Goal: Task Accomplishment & Management: Manage account settings

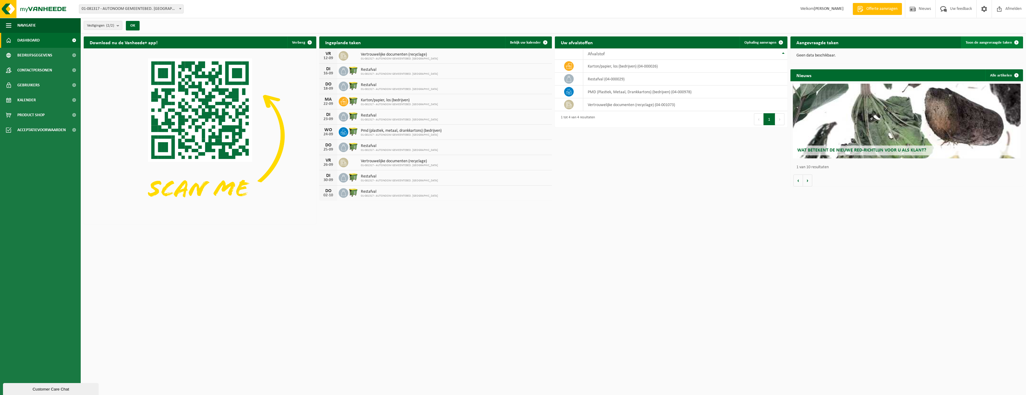
click at [1018, 42] on span at bounding box center [1017, 42] width 12 height 12
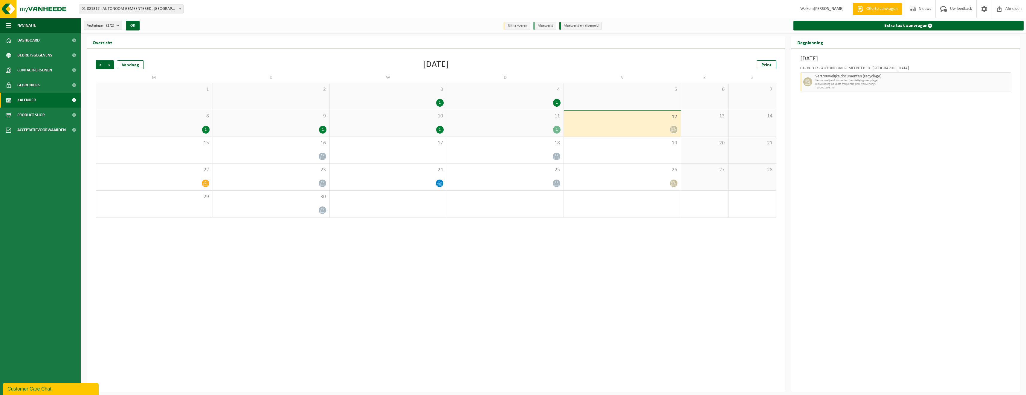
click at [839, 80] on span "Vertrouwelijke documenten (vernietiging - recyclage)" at bounding box center [913, 81] width 194 height 4
click at [638, 129] on div at bounding box center [622, 130] width 111 height 8
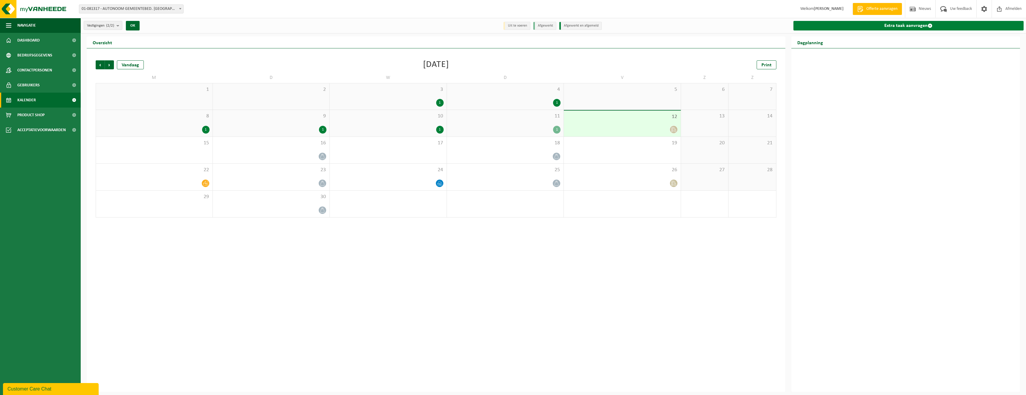
click at [927, 24] on link "Extra taak aanvragen" at bounding box center [909, 26] width 231 height 10
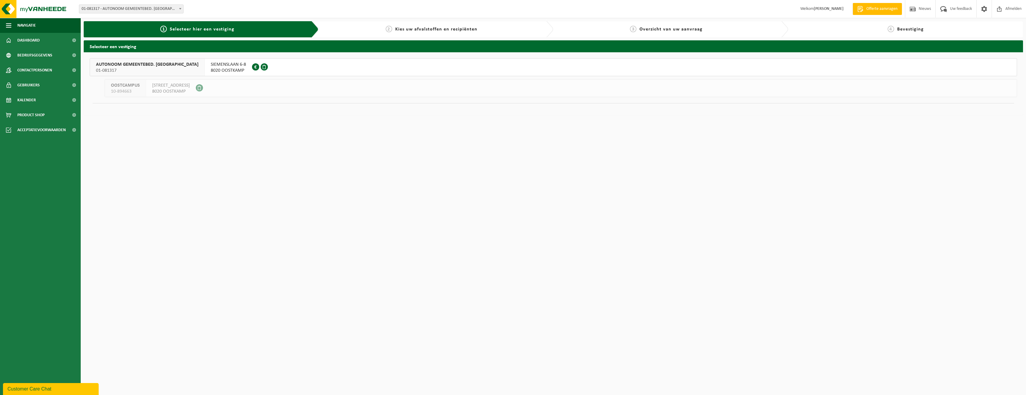
click at [215, 68] on span "8020 OOSTKAMP" at bounding box center [228, 71] width 35 height 6
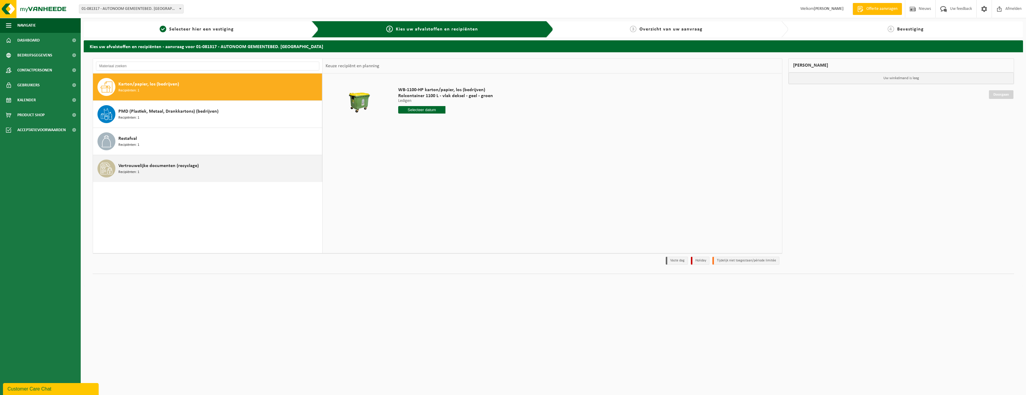
click at [164, 168] on span "Vertrouwelijke documenten (recyclage)" at bounding box center [158, 165] width 80 height 7
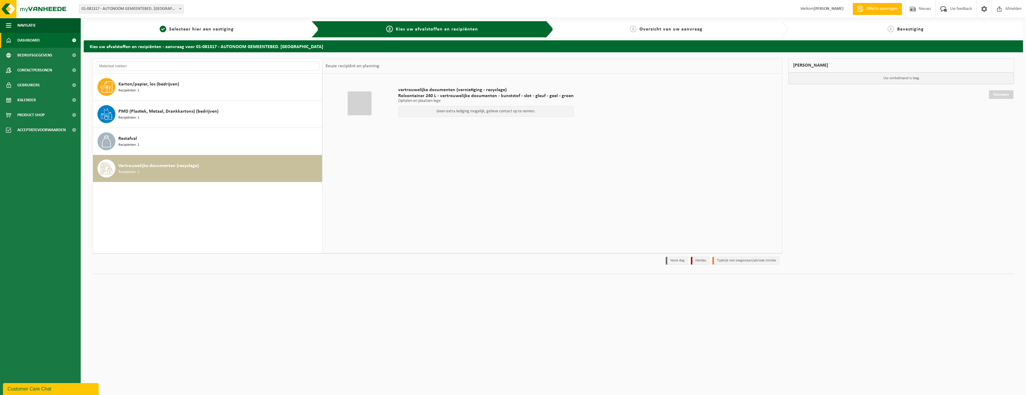
click at [43, 42] on link "Dashboard" at bounding box center [40, 40] width 81 height 15
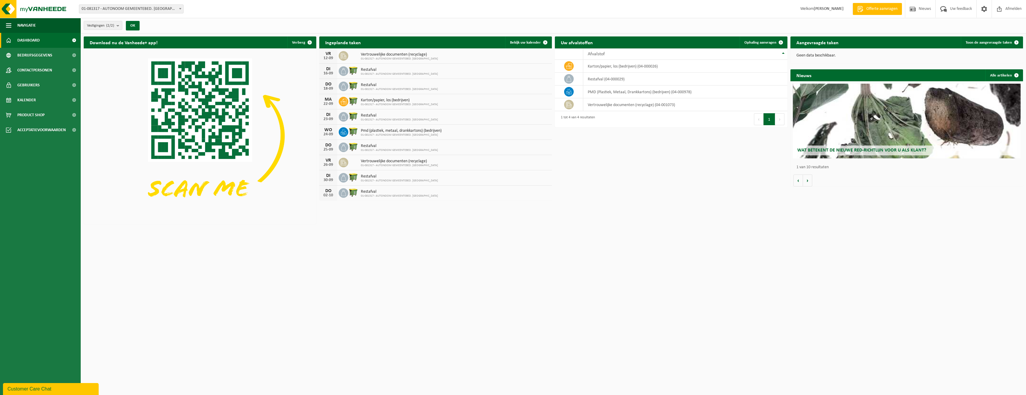
click at [873, 131] on div "Wat betekent de nieuwe RED-richtlijn voor u als klant?" at bounding box center [907, 121] width 228 height 75
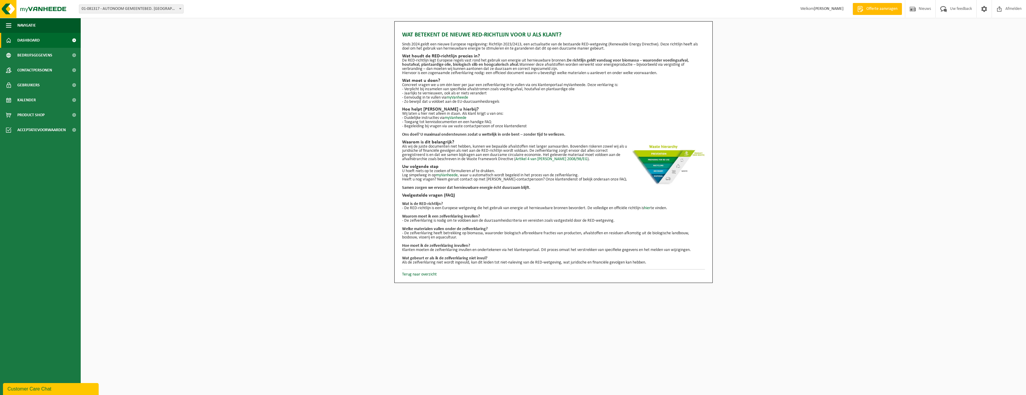
click at [52, 37] on link "Dashboard" at bounding box center [40, 40] width 81 height 15
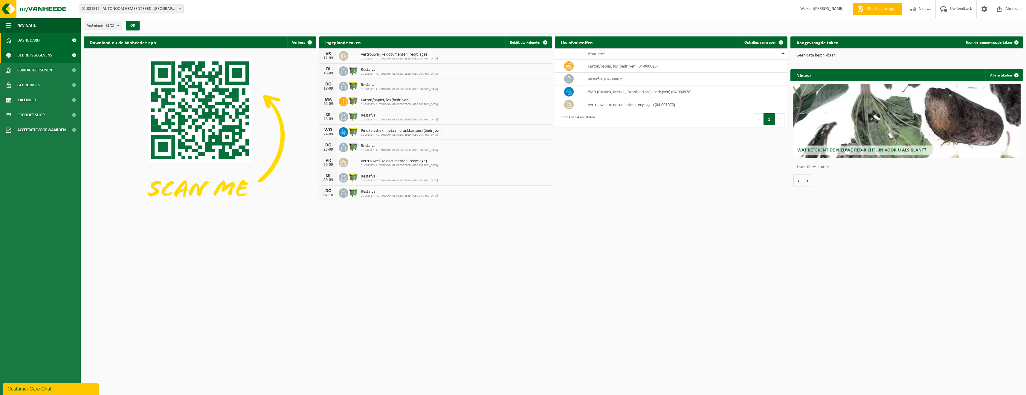
click at [37, 56] on span "Bedrijfsgegevens" at bounding box center [34, 55] width 35 height 15
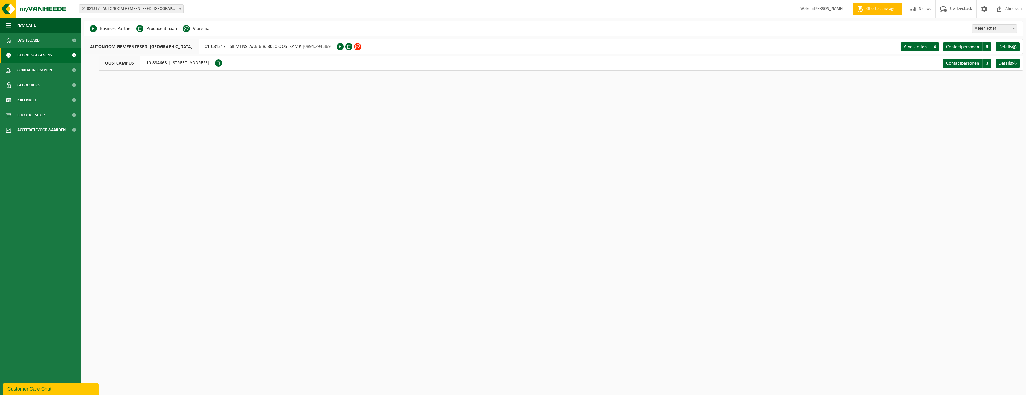
click at [37, 56] on span "Bedrijfsgegevens" at bounding box center [34, 55] width 35 height 15
click at [209, 49] on div "AUTONOOM GEMEENTEBED. OOSTKAMP 01-081317 | [STREET_ADDRESS] | 0894.294.369" at bounding box center [210, 46] width 253 height 15
click at [1014, 46] on span at bounding box center [1014, 47] width 5 height 5
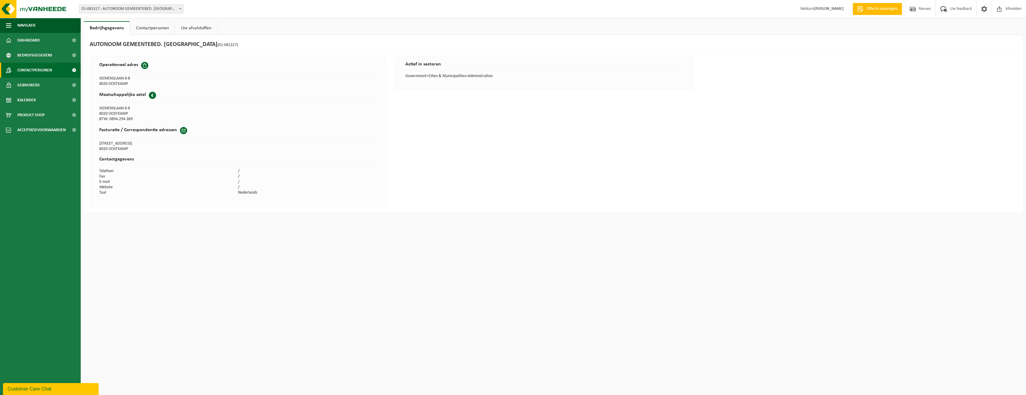
click at [75, 72] on span at bounding box center [73, 70] width 13 height 15
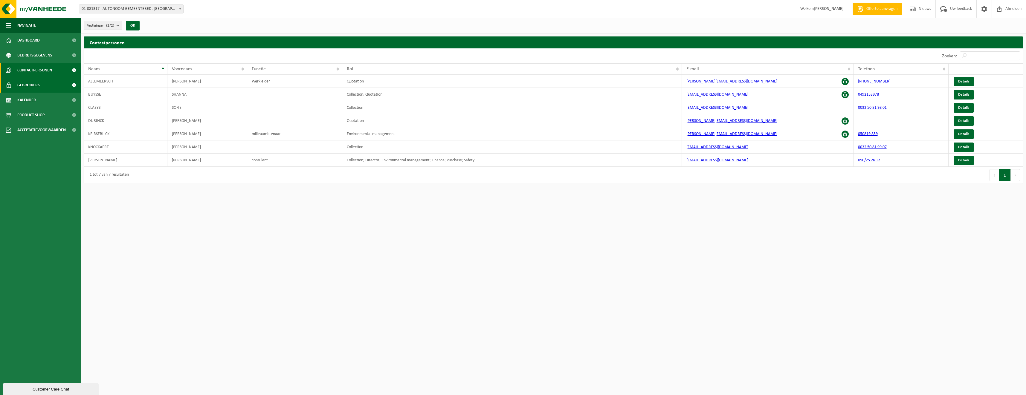
click at [57, 87] on link "Gebruikers" at bounding box center [40, 85] width 81 height 15
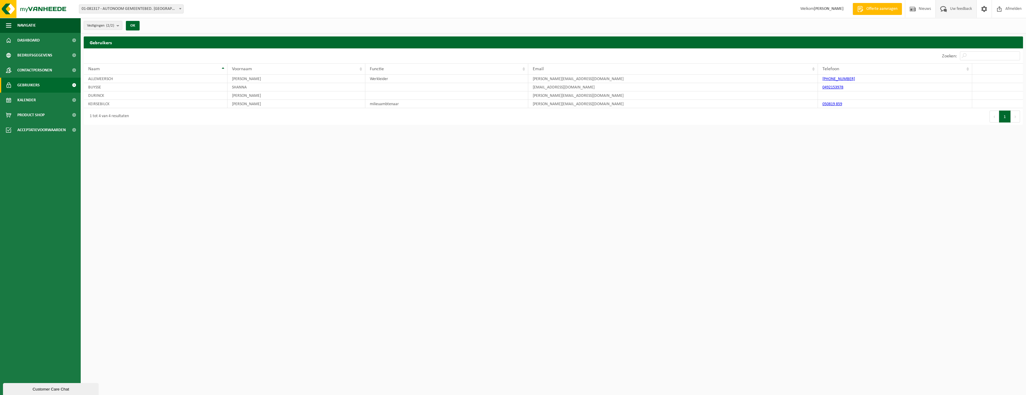
click at [958, 8] on span "Uw feedback" at bounding box center [961, 9] width 25 height 18
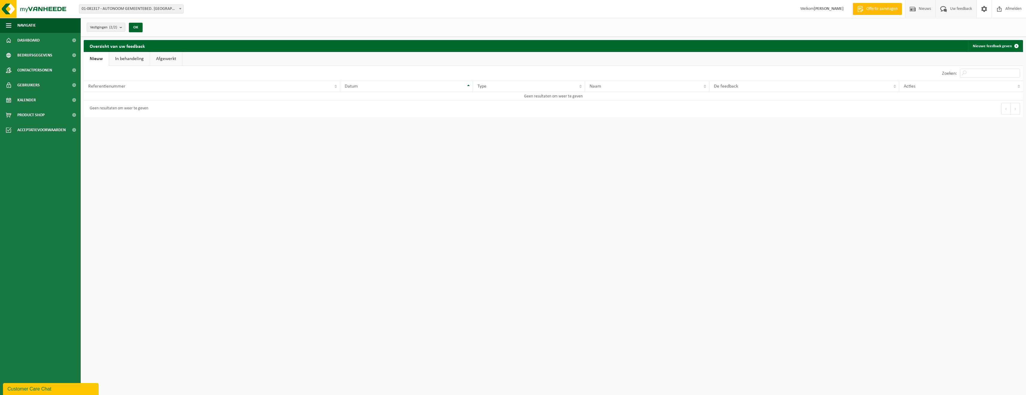
click at [915, 12] on span at bounding box center [913, 9] width 9 height 18
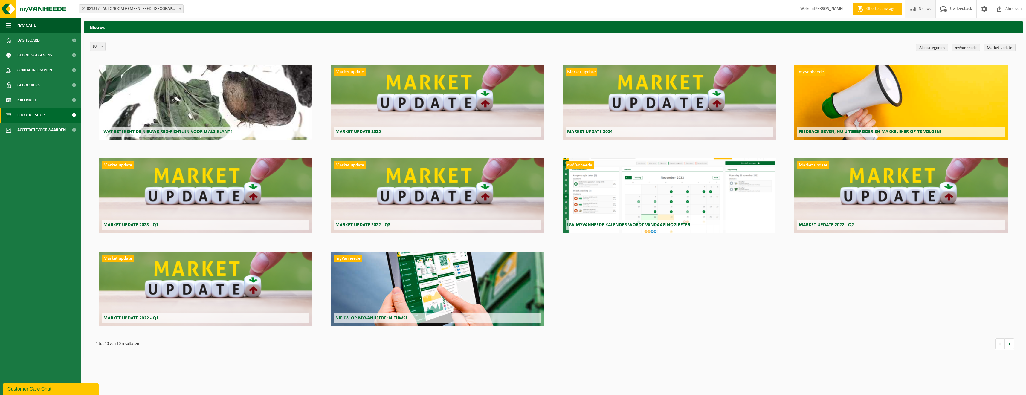
click at [50, 117] on link "Product Shop" at bounding box center [40, 115] width 81 height 15
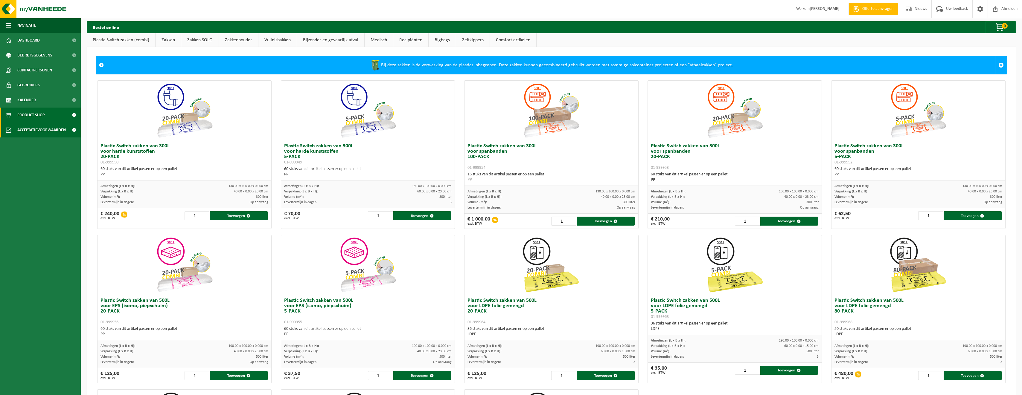
click at [43, 130] on span "Acceptatievoorwaarden" at bounding box center [41, 130] width 48 height 15
click at [32, 102] on span "Kalender" at bounding box center [26, 100] width 19 height 15
click at [33, 90] on span "Gebruikers" at bounding box center [28, 85] width 22 height 15
click at [39, 68] on span "Contactpersonen" at bounding box center [34, 70] width 35 height 15
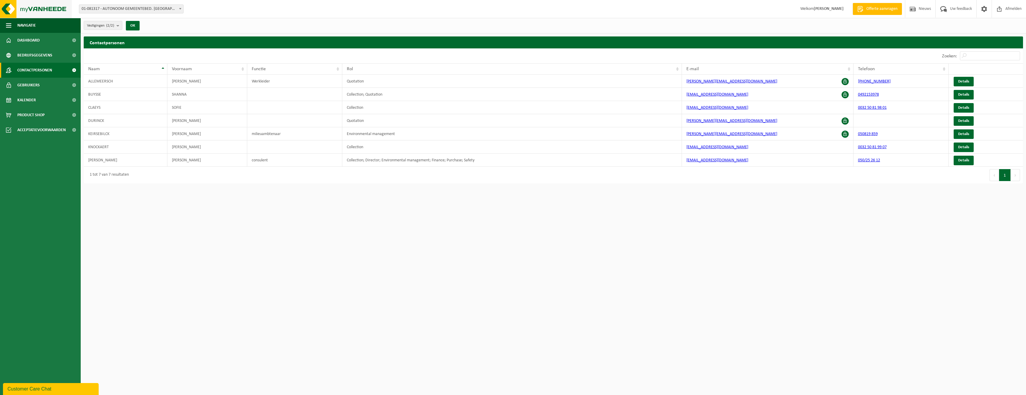
click at [10, 7] on img at bounding box center [36, 9] width 72 height 18
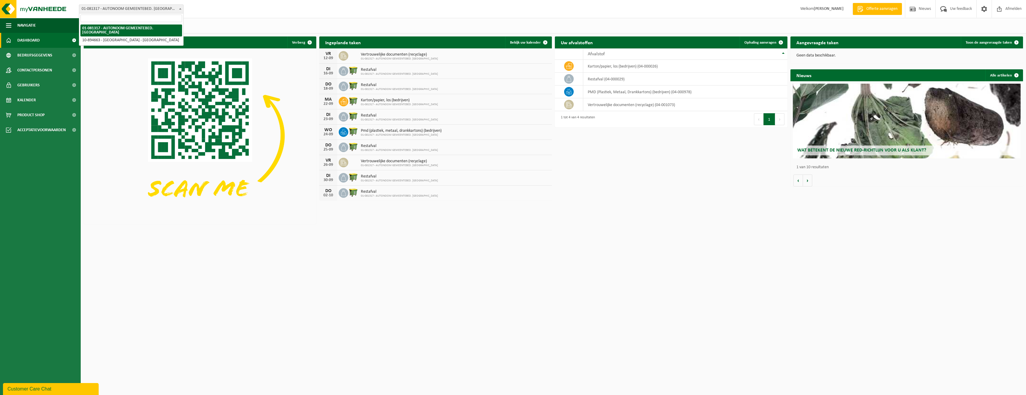
click at [180, 10] on span at bounding box center [180, 9] width 6 height 8
click at [448, 283] on html "Vestiging: 01-081317 - AUTONOOM GEMEENTEBED. [GEOGRAPHIC_DATA] - [GEOGRAPHIC_DA…" at bounding box center [513, 197] width 1026 height 395
click at [362, 337] on html "Vestiging: 01-081317 - AUTONOOM GEMEENTEBED. [GEOGRAPHIC_DATA] - [GEOGRAPHIC_DA…" at bounding box center [513, 197] width 1026 height 395
